Goal: Task Accomplishment & Management: Manage account settings

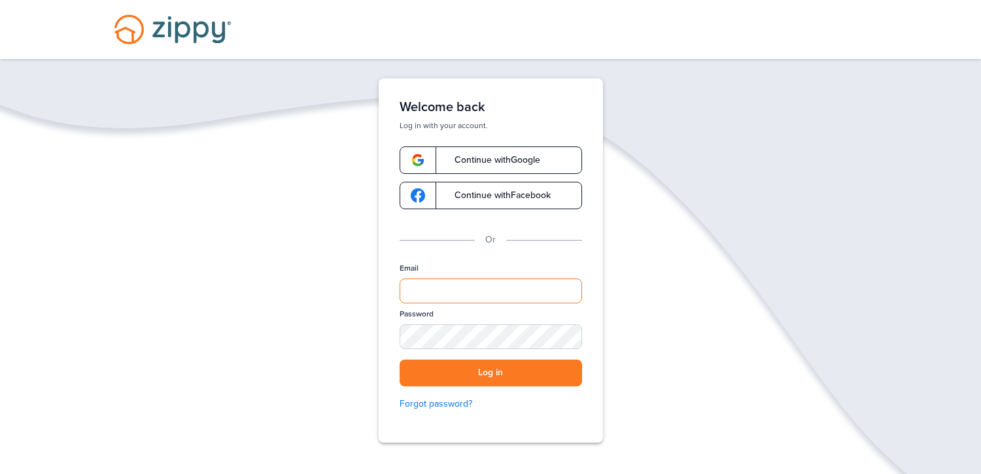
type input "**********"
click at [532, 387] on div "**********" at bounding box center [491, 342] width 183 height 159
click at [535, 378] on button "Log in" at bounding box center [491, 373] width 183 height 27
